Goal: Task Accomplishment & Management: Manage account settings

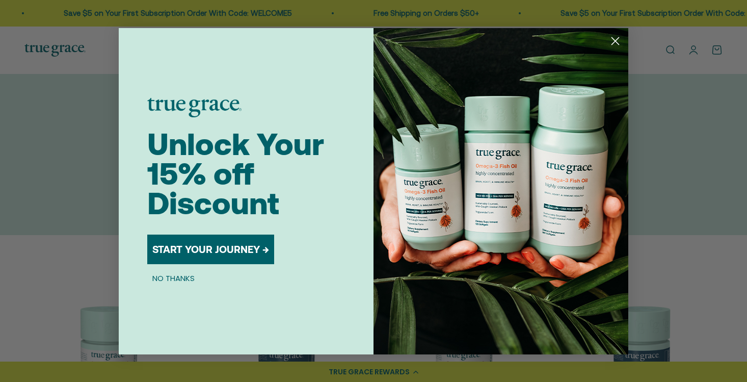
click at [691, 55] on div "Close dialog Unlock Your 15% off Discount START YOUR JOURNEY → NO THANKS Submit" at bounding box center [373, 191] width 747 height 382
click at [614, 42] on circle "Close dialog" at bounding box center [615, 40] width 17 height 17
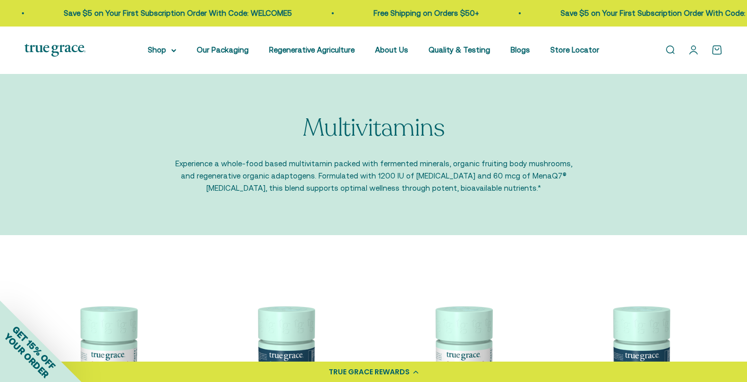
click at [696, 52] on link "Open account page" at bounding box center [693, 49] width 11 height 11
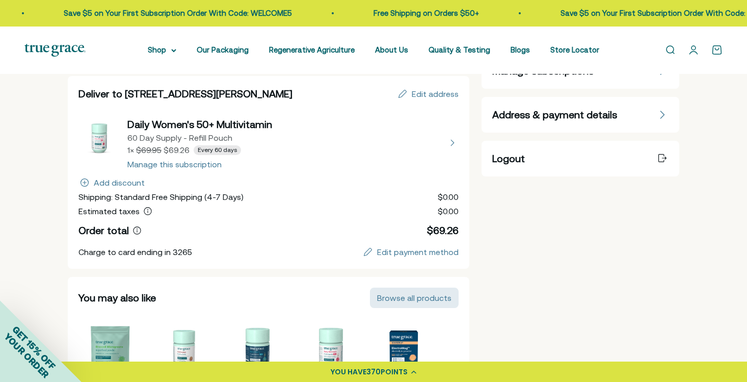
scroll to position [172, 0]
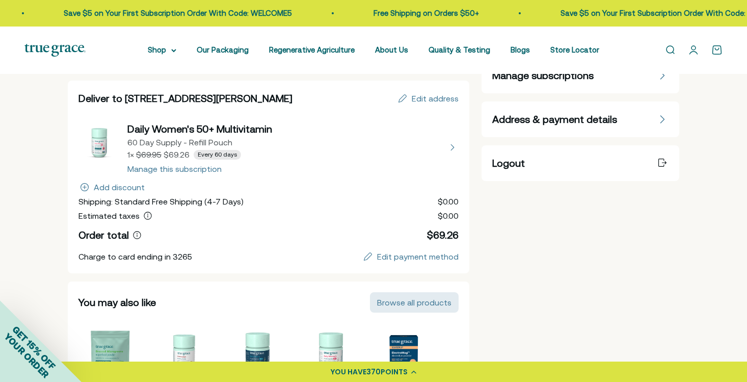
click at [452, 147] on button "view details about Daily Women's 50+ Multivitamin 60 Day Supply - Refill Pouch …" at bounding box center [268, 147] width 380 height 51
select select "60 Day"
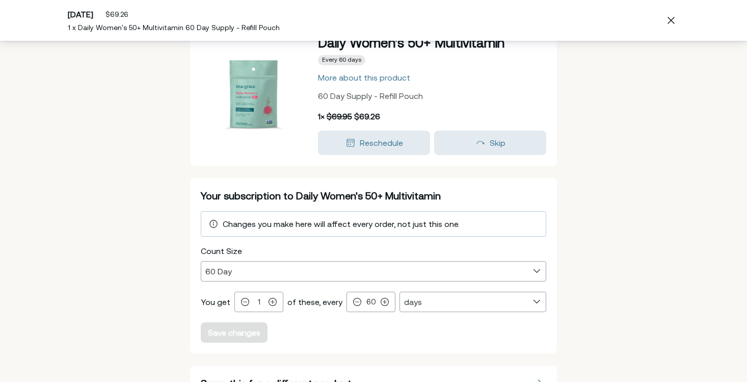
scroll to position [97, 0]
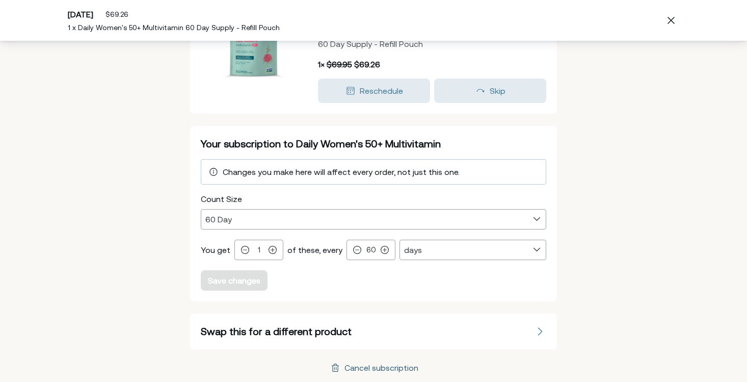
click at [359, 369] on div "Cancel subscription" at bounding box center [382, 367] width 74 height 8
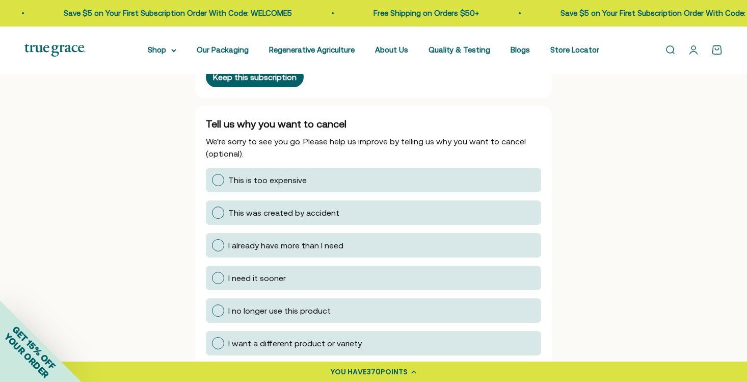
scroll to position [175, 0]
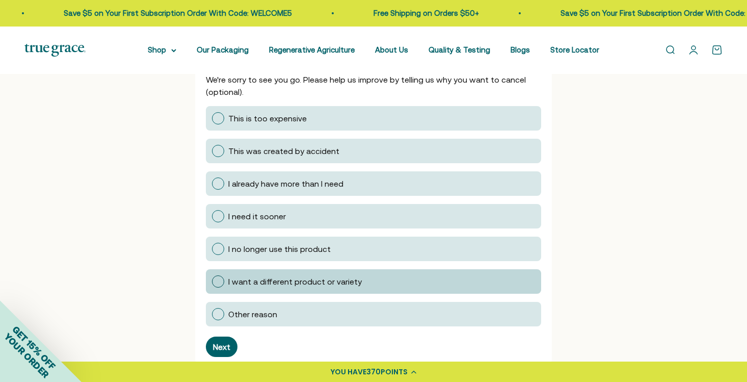
click at [218, 280] on div at bounding box center [218, 281] width 12 height 12
click at [212, 281] on input "I want a different product or variety" at bounding box center [212, 281] width 0 height 0
click at [219, 351] on div "Next" at bounding box center [221, 347] width 17 height 8
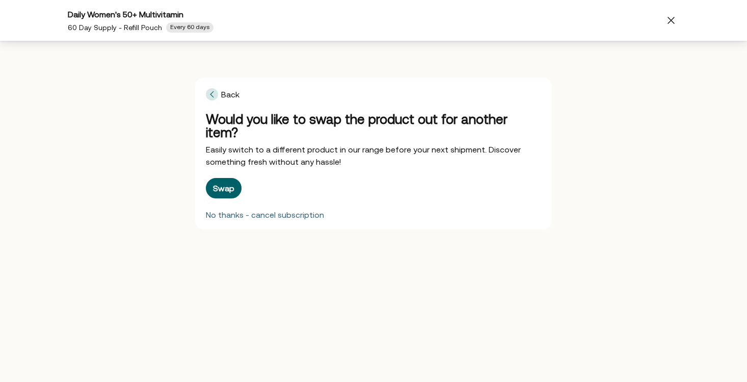
click at [258, 211] on div "No thanks - cancel subscription" at bounding box center [265, 215] width 118 height 8
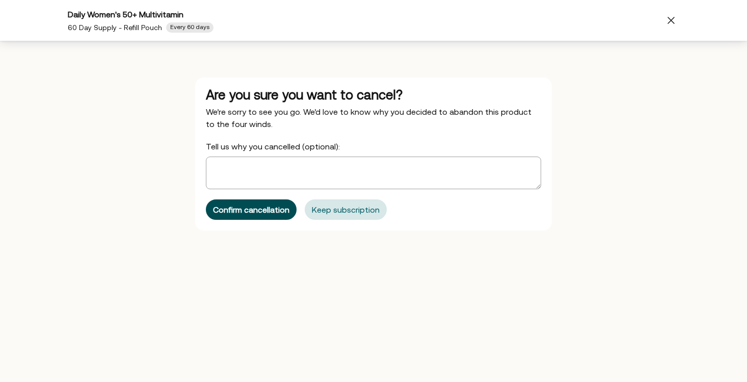
click at [266, 214] on div "Confirm cancellation" at bounding box center [251, 209] width 76 height 8
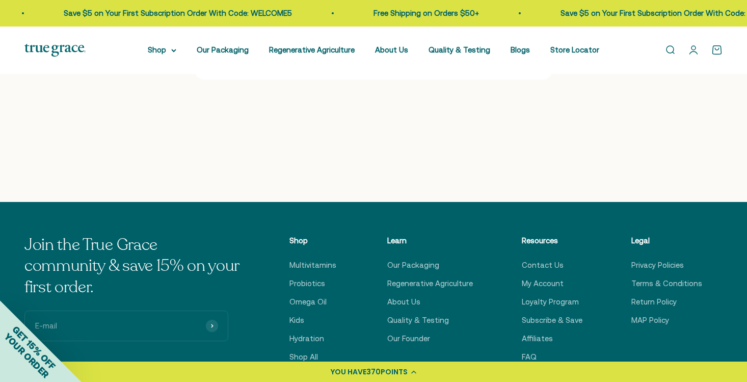
scroll to position [0, 0]
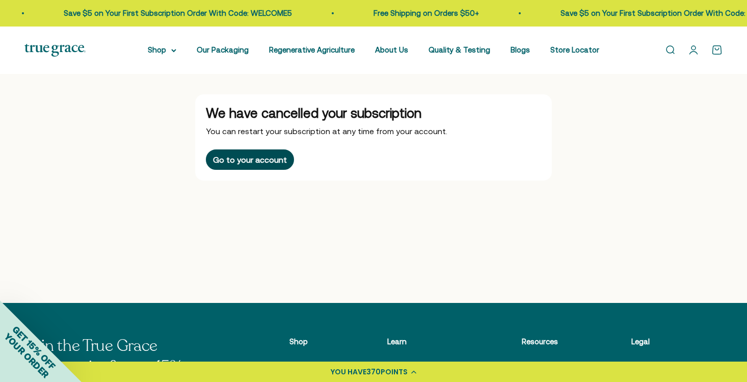
click at [260, 165] on button "Go to your account" at bounding box center [250, 159] width 88 height 20
